Goal: Communication & Community: Answer question/provide support

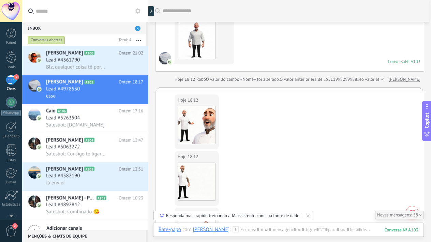
scroll to position [2066, 0]
click at [91, 118] on div "Lead #5263504" at bounding box center [94, 117] width 97 height 7
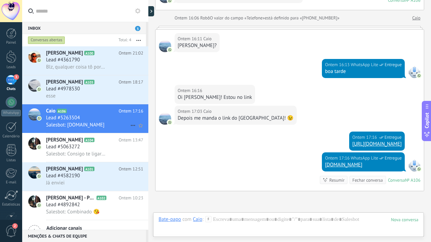
scroll to position [508, 0]
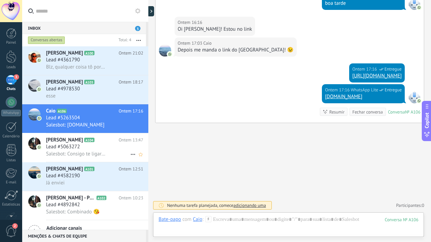
click at [90, 148] on div "Lead #5063272" at bounding box center [94, 146] width 97 height 7
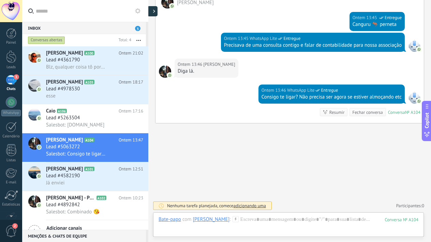
click at [153, 10] on div at bounding box center [152, 11] width 10 height 10
type textarea "**********"
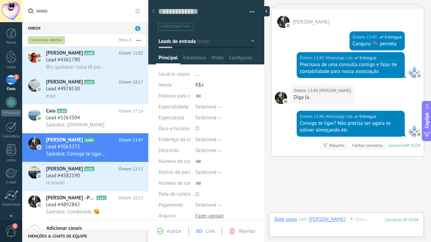
scroll to position [10, 0]
click at [264, 10] on div at bounding box center [264, 11] width 10 height 10
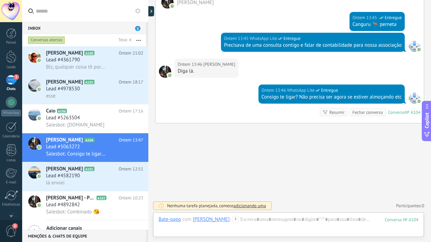
click at [139, 10] on use at bounding box center [137, 10] width 5 height 5
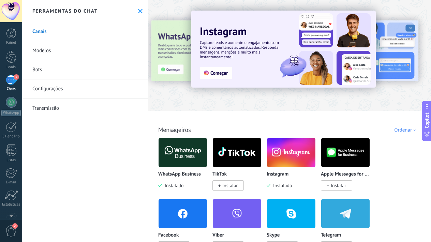
click at [138, 10] on use at bounding box center [140, 11] width 4 height 4
